Goal: Find contact information: Find contact information

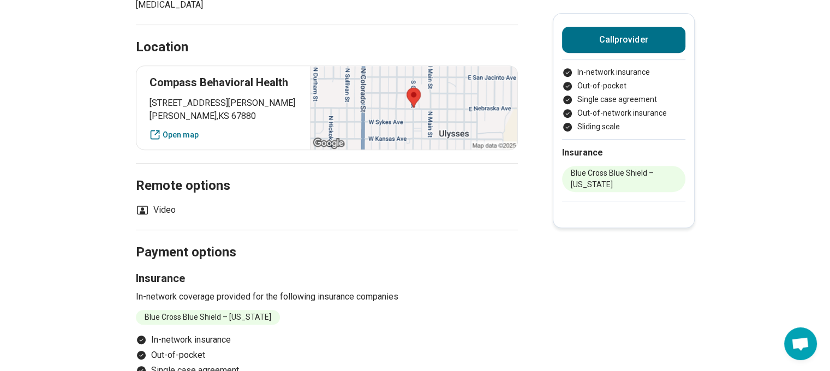
scroll to position [383, 0]
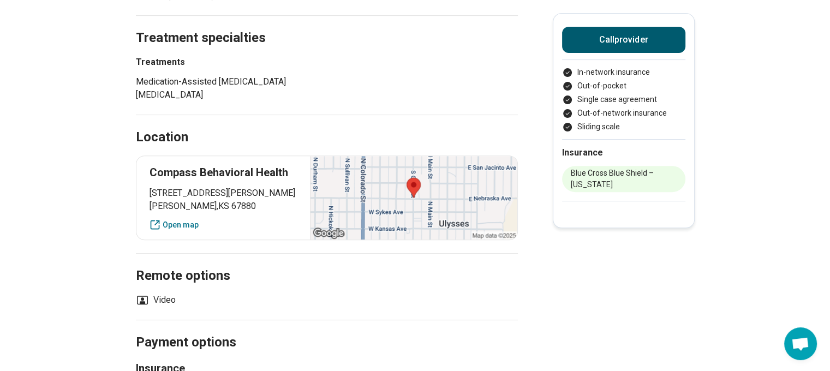
click at [629, 43] on button "Call provider" at bounding box center [623, 40] width 123 height 26
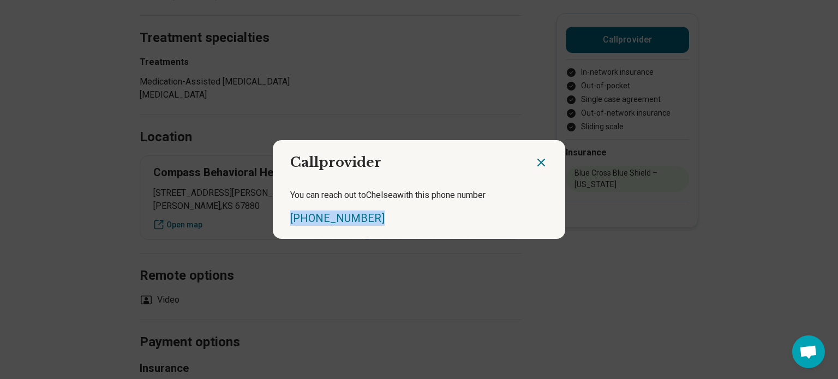
drag, startPoint x: 366, startPoint y: 219, endPoint x: 277, endPoint y: 220, distance: 89.0
click at [273, 217] on div "You can reach out to [GEOGRAPHIC_DATA] with this phone number [PHONE_NUMBER]" at bounding box center [419, 207] width 293 height 63
click at [361, 220] on div "[PHONE_NUMBER]" at bounding box center [419, 218] width 258 height 15
drag, startPoint x: 363, startPoint y: 220, endPoint x: 321, endPoint y: 222, distance: 42.6
click at [316, 220] on div "[PHONE_NUMBER]" at bounding box center [419, 218] width 258 height 15
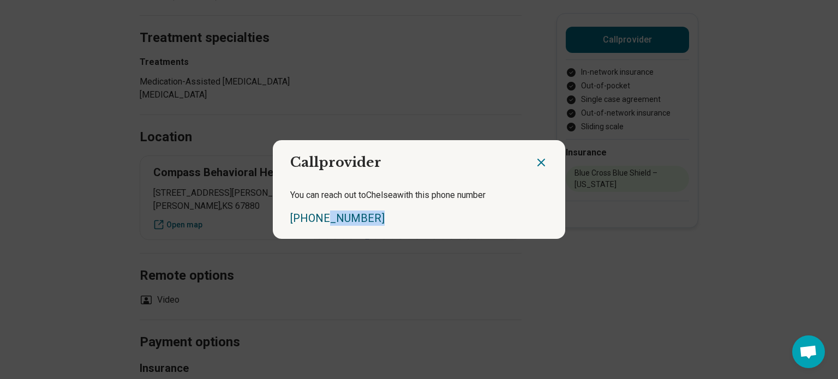
copy link "356-3198"
click at [546, 166] on div at bounding box center [550, 158] width 31 height 36
drag, startPoint x: 541, startPoint y: 164, endPoint x: 544, endPoint y: 157, distance: 7.1
click at [541, 163] on icon "Close dialog" at bounding box center [541, 162] width 13 height 13
